Goal: Transaction & Acquisition: Purchase product/service

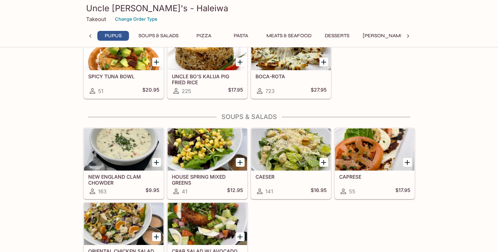
scroll to position [269, 0]
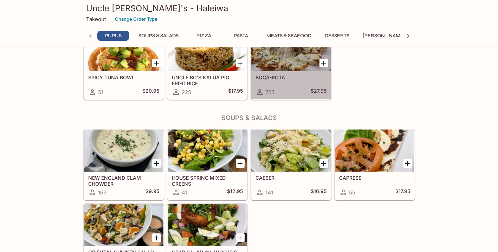
click at [284, 85] on div "BOCA-ROTA 723 $27.95" at bounding box center [290, 85] width 79 height 28
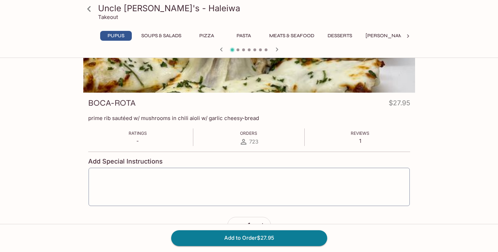
scroll to position [62, 0]
click at [211, 33] on button "PIZZA" at bounding box center [207, 36] width 32 height 10
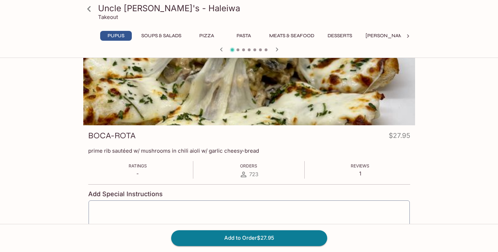
scroll to position [31, 0]
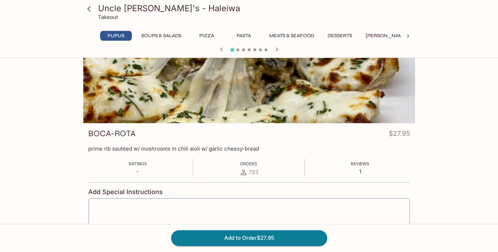
click at [208, 36] on button "PIZZA" at bounding box center [207, 36] width 32 height 10
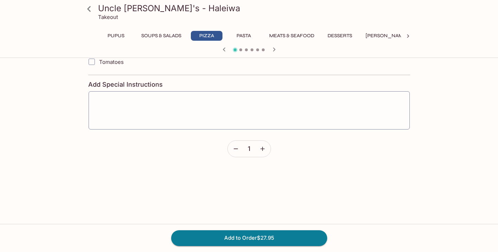
scroll to position [387, 0]
click at [90, 4] on icon at bounding box center [89, 9] width 12 height 12
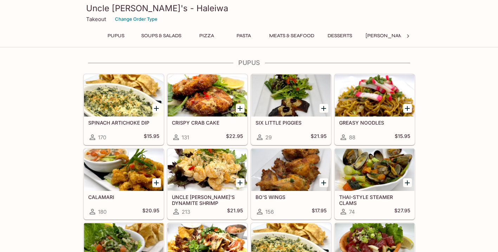
click at [205, 36] on button "PIZZA" at bounding box center [207, 36] width 32 height 10
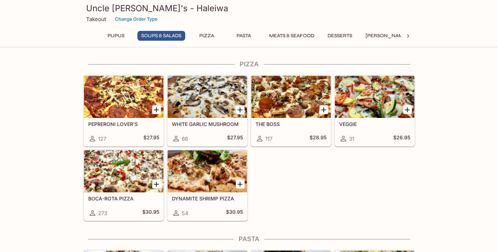
scroll to position [498, 0]
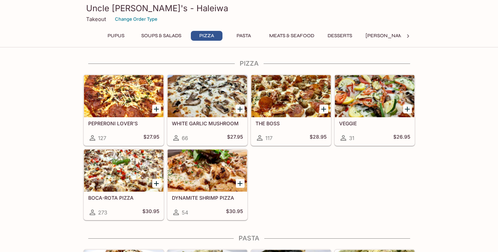
click at [139, 155] on div at bounding box center [123, 171] width 79 height 42
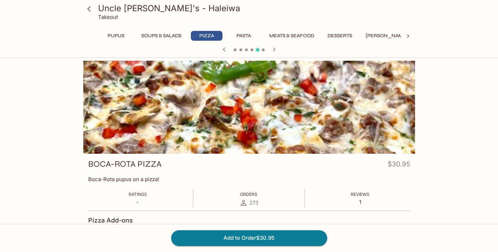
click at [241, 30] on div "Uncle Bo's - Haleiwa Takeout PUPUS SOUPS & SALADS PIZZA PASTA MEATS & SEAFOOD D…" at bounding box center [248, 28] width 337 height 56
click at [242, 37] on button "PASTA" at bounding box center [244, 36] width 32 height 10
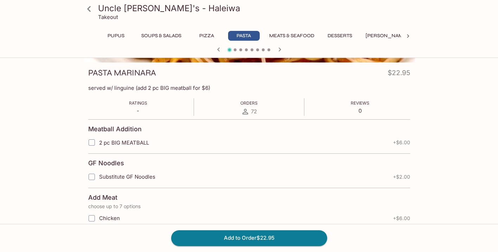
scroll to position [28, 0]
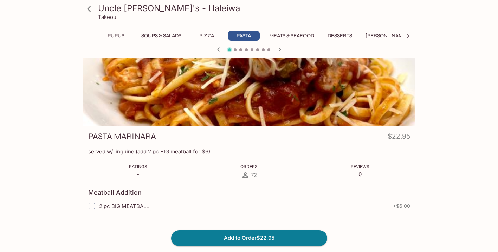
click at [114, 16] on p "Takeout" at bounding box center [108, 17] width 20 height 7
click at [96, 13] on link at bounding box center [89, 9] width 18 height 18
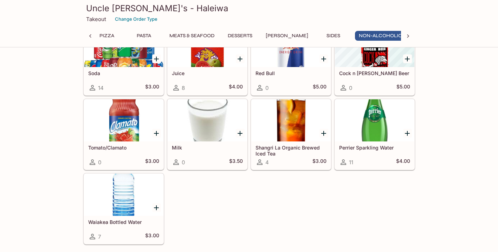
scroll to position [0, 114]
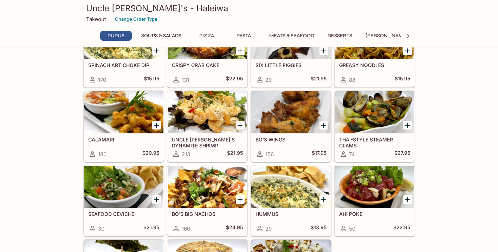
scroll to position [60, 0]
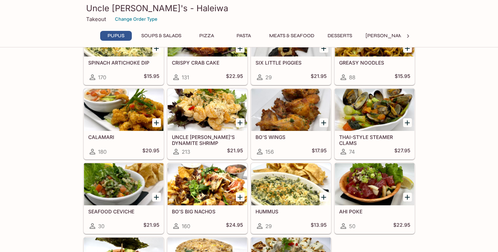
click at [275, 118] on div at bounding box center [290, 110] width 79 height 42
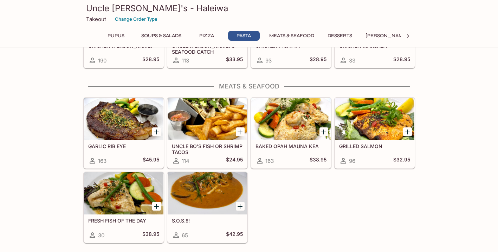
scroll to position [826, 0]
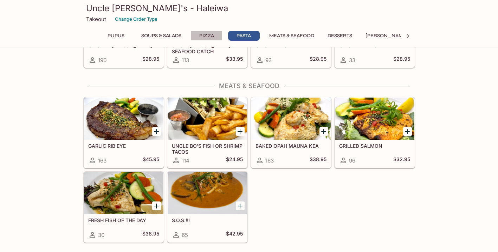
click at [208, 40] on button "PIZZA" at bounding box center [207, 36] width 32 height 10
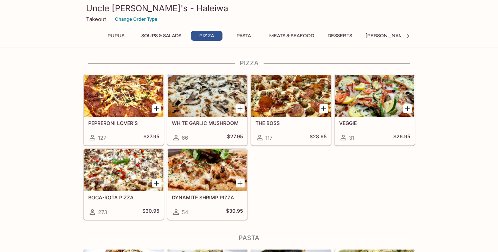
scroll to position [498, 0]
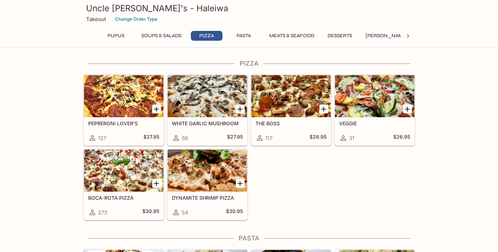
click at [134, 204] on div "BOCA-ROTA PIZZA 273 $30.95" at bounding box center [123, 206] width 79 height 28
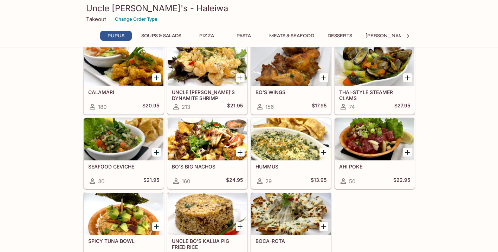
scroll to position [127, 0]
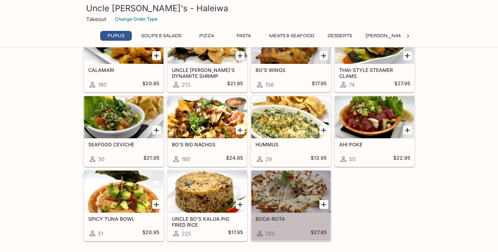
click at [282, 227] on div "BOCA-ROTA 723 $27.95" at bounding box center [290, 227] width 79 height 28
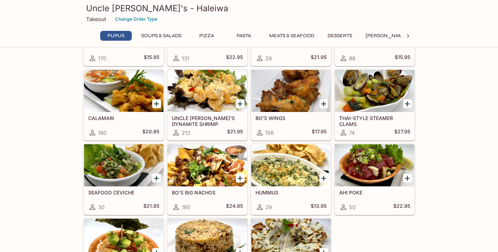
scroll to position [80, 0]
